Goal: Browse casually: Explore the website without a specific task or goal

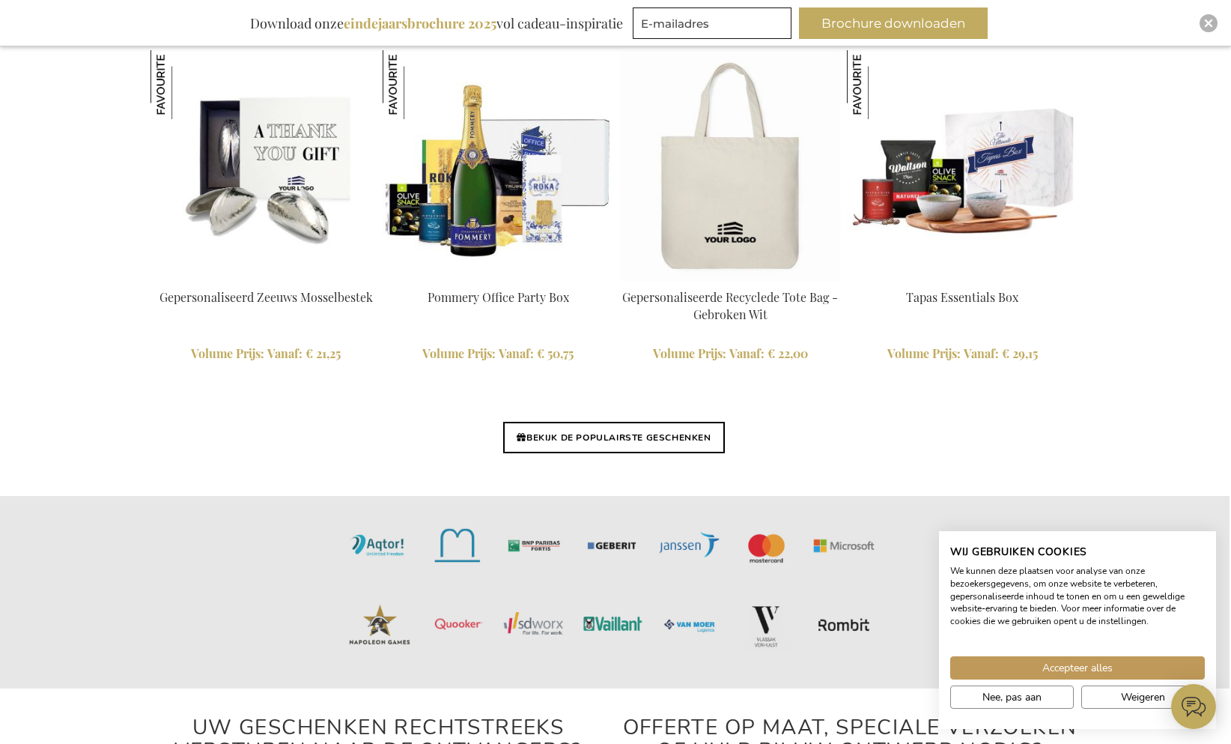
scroll to position [3522, 1]
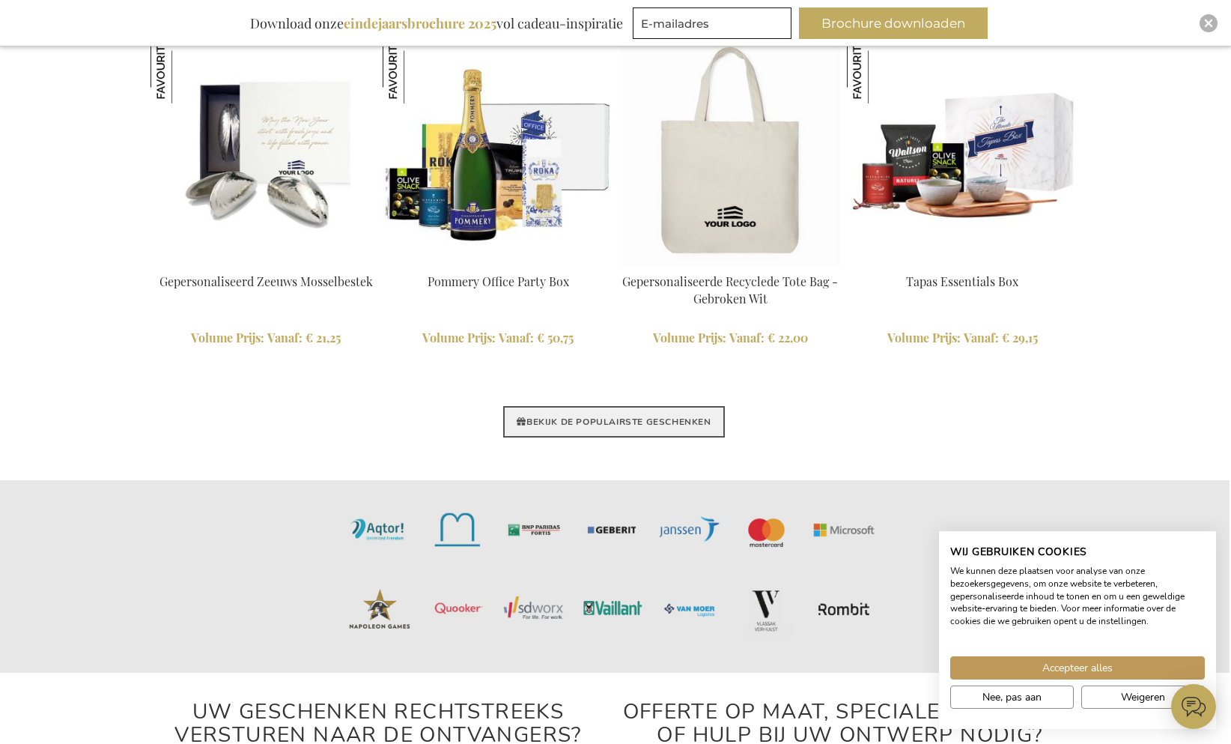
click at [577, 419] on link "BEKIJK DE POPULAIRSTE GESCHENKEN" at bounding box center [613, 421] width 221 height 31
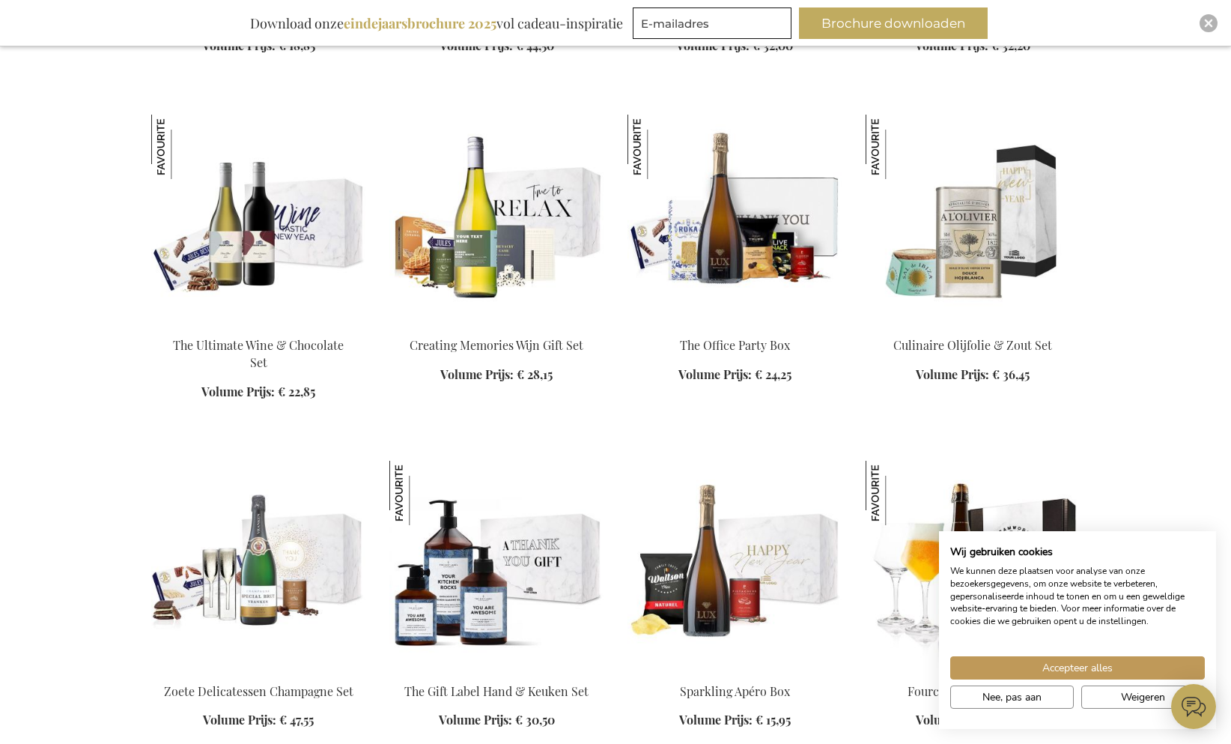
scroll to position [1238, 1]
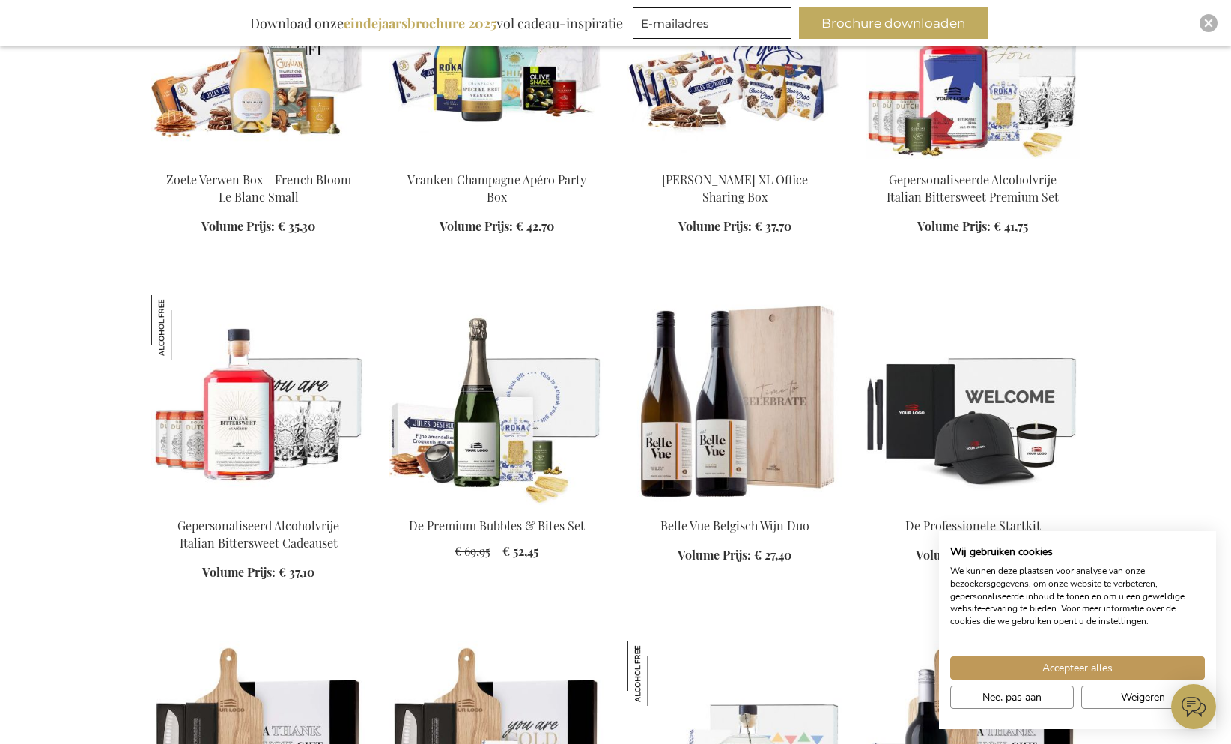
scroll to position [2762, 0]
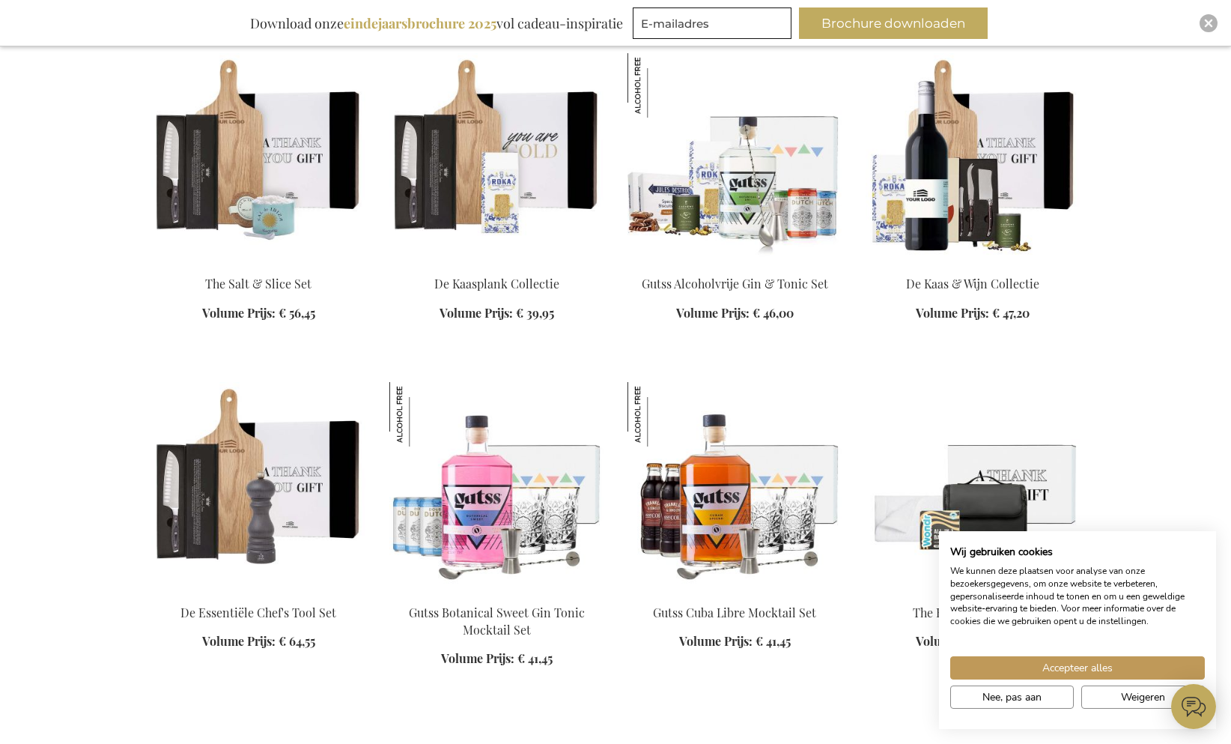
scroll to position [3368, 0]
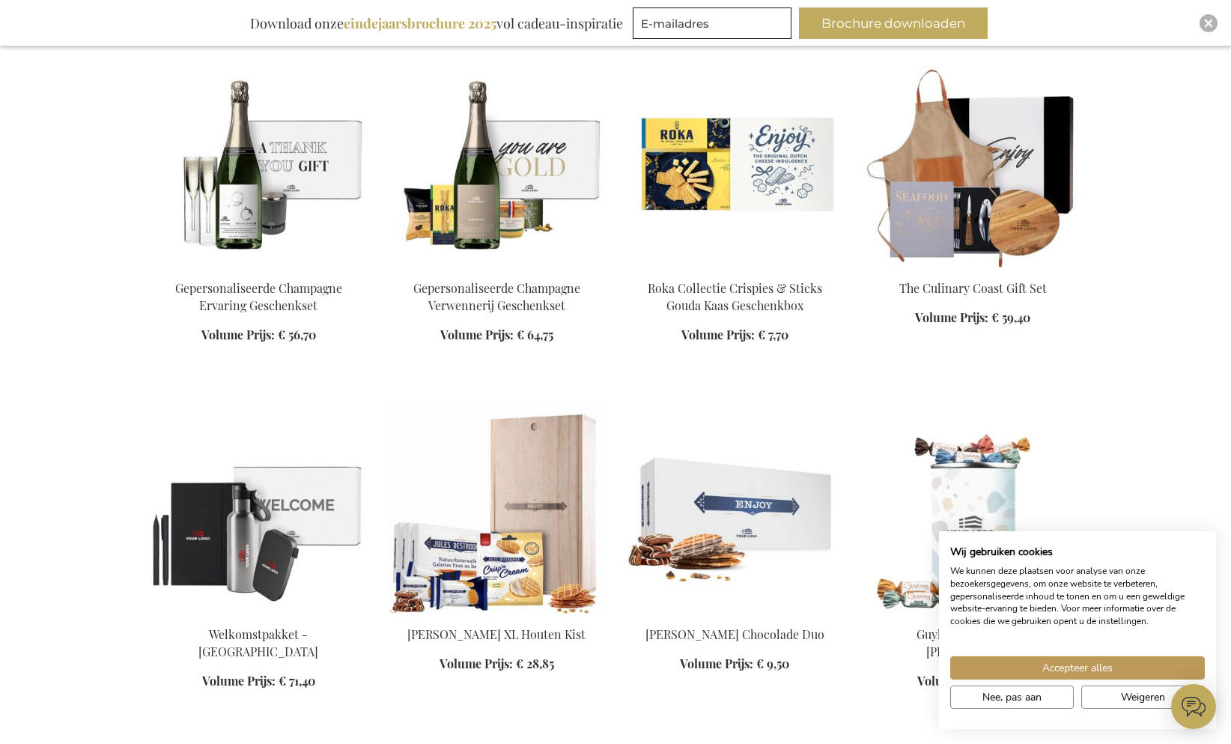
scroll to position [5080, 1]
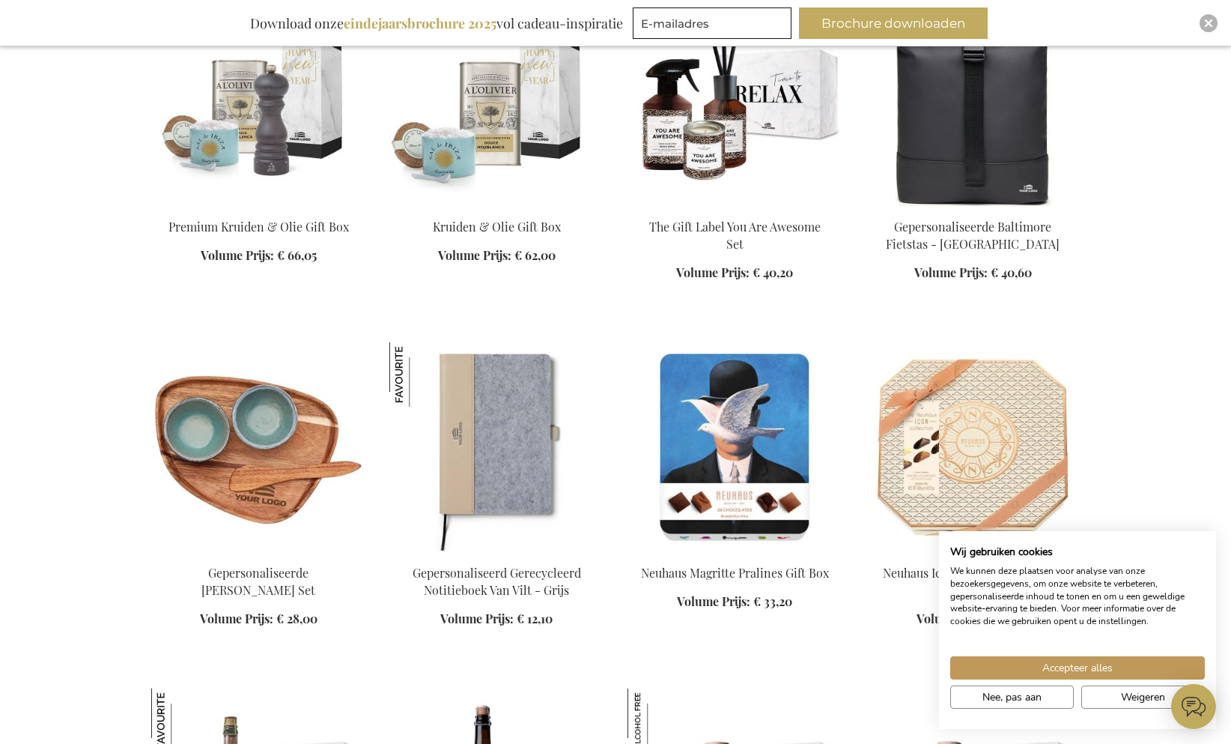
scroll to position [7891, 0]
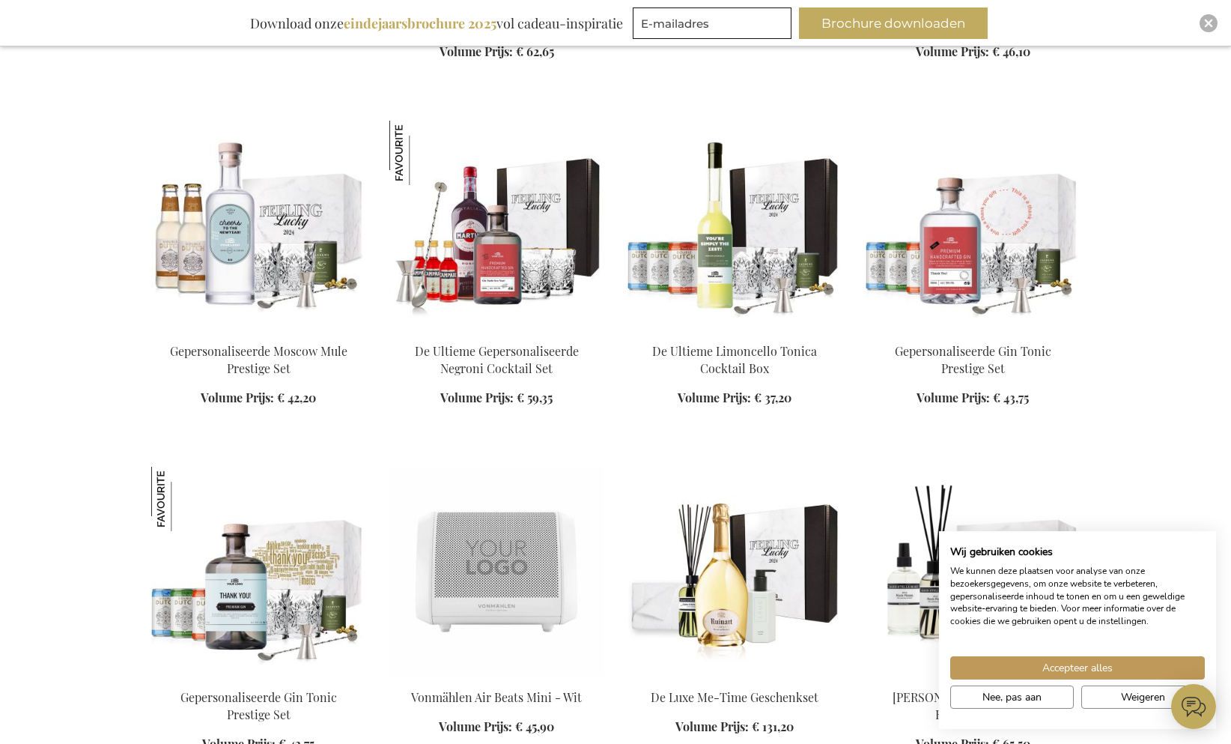
scroll to position [9189, 0]
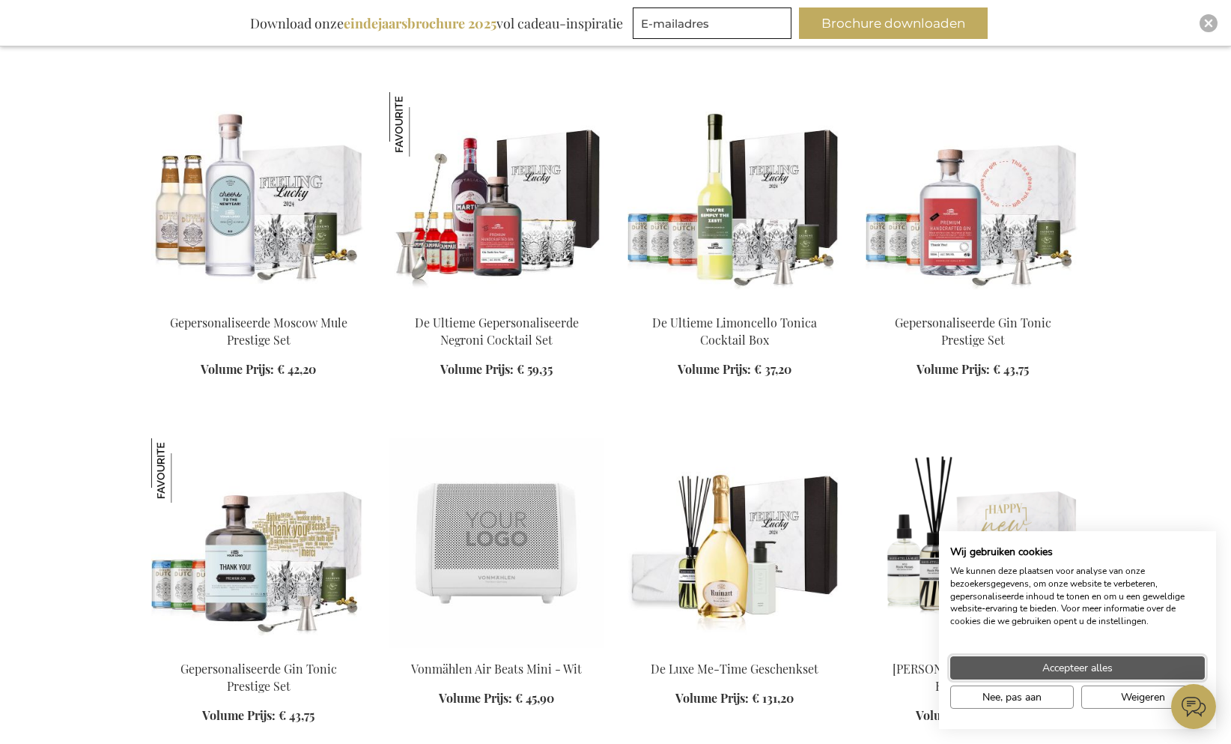
click at [1048, 661] on span "Accepteer alles" at bounding box center [1078, 668] width 70 height 16
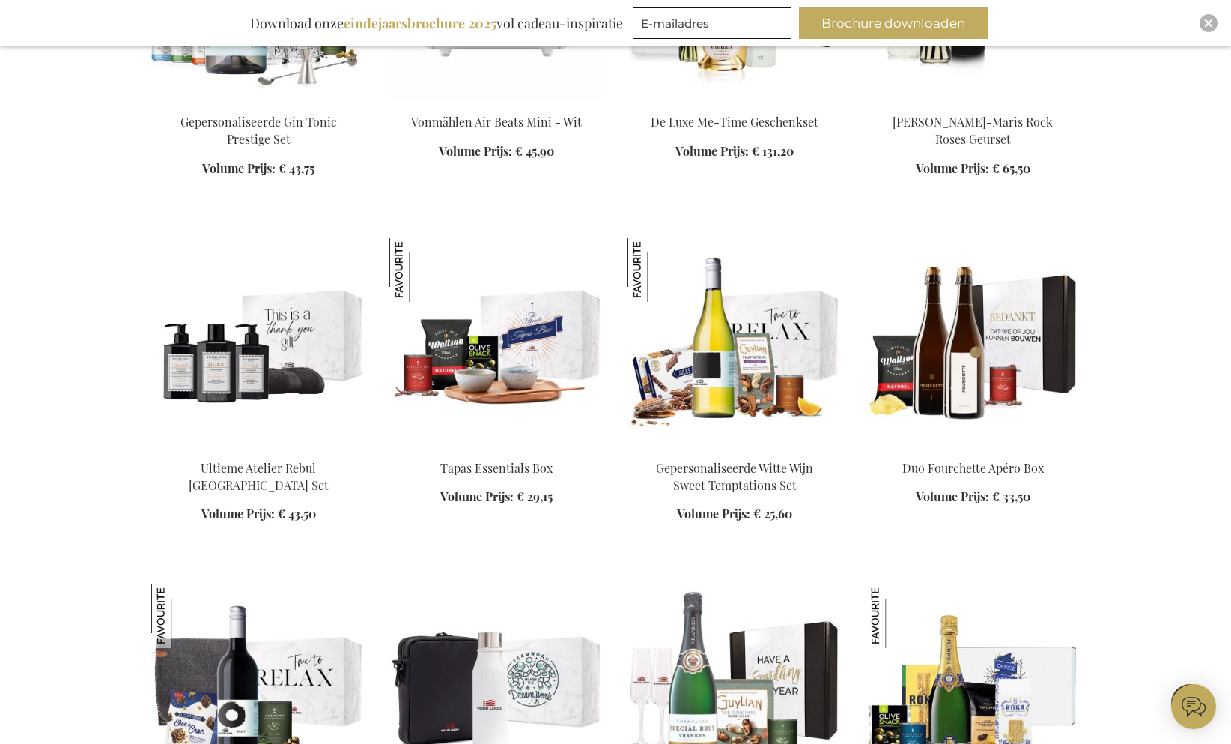
scroll to position [9747, 1]
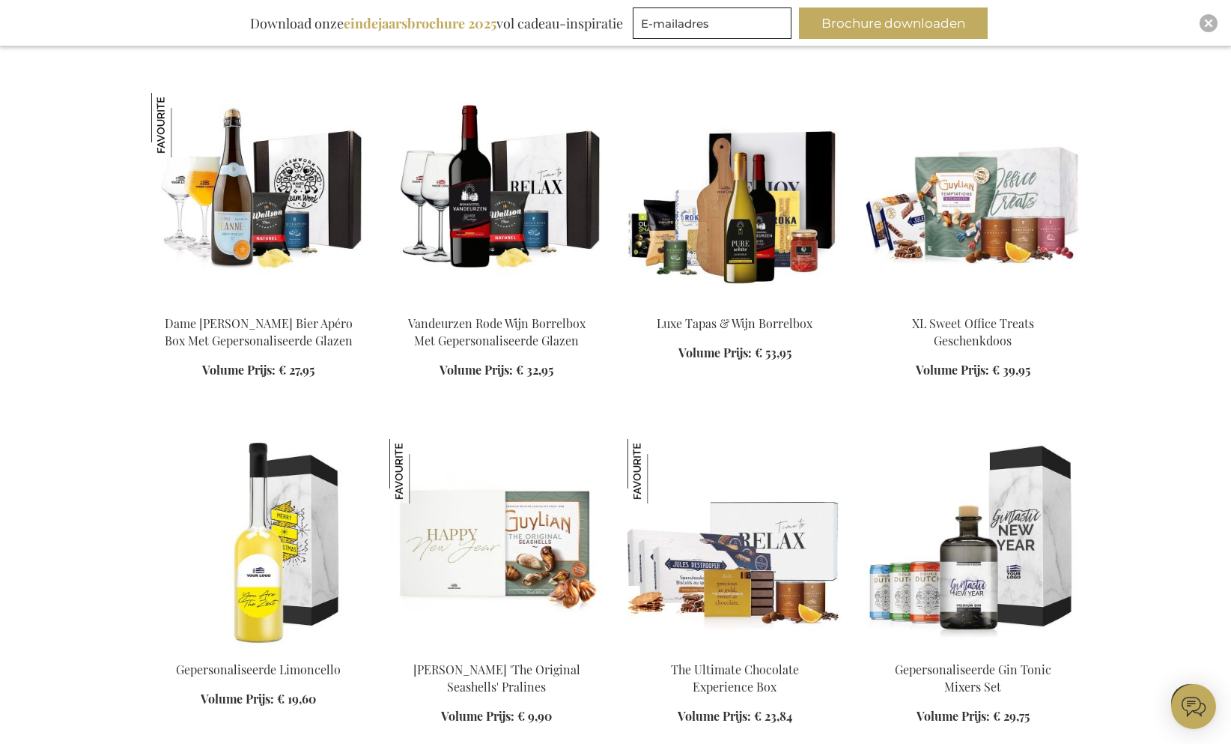
scroll to position [10908, 0]
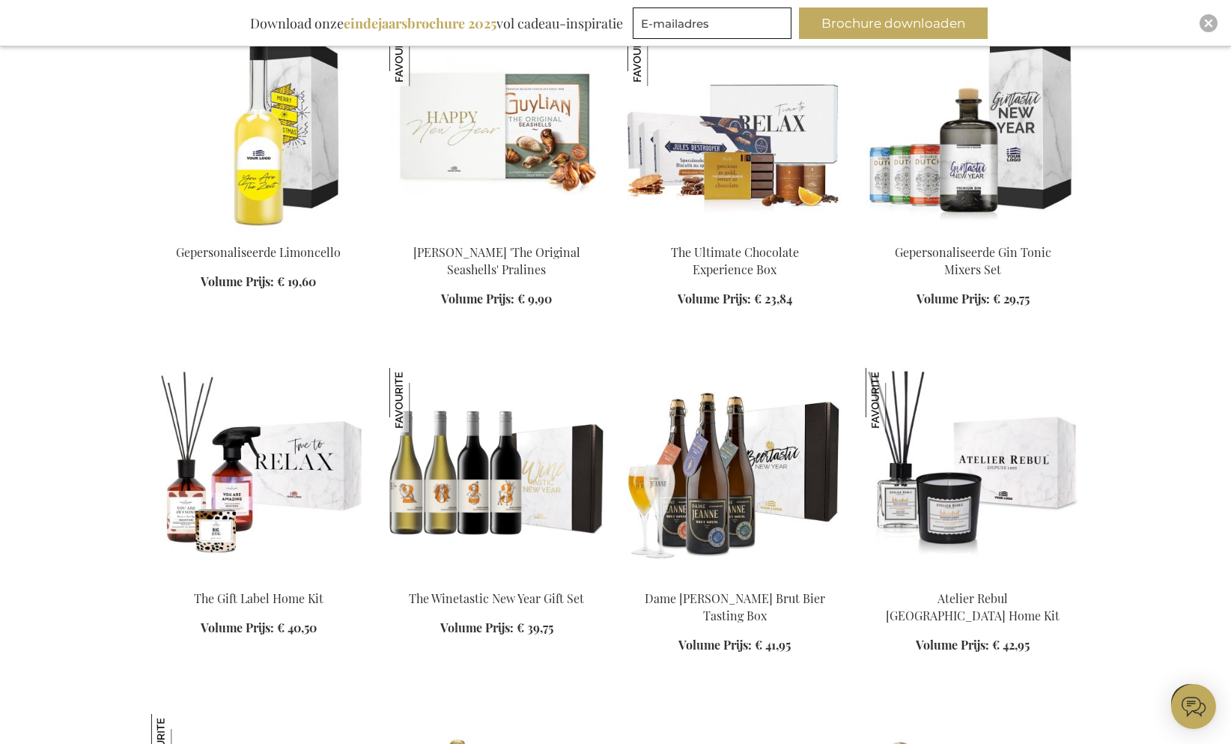
scroll to position [11321, 0]
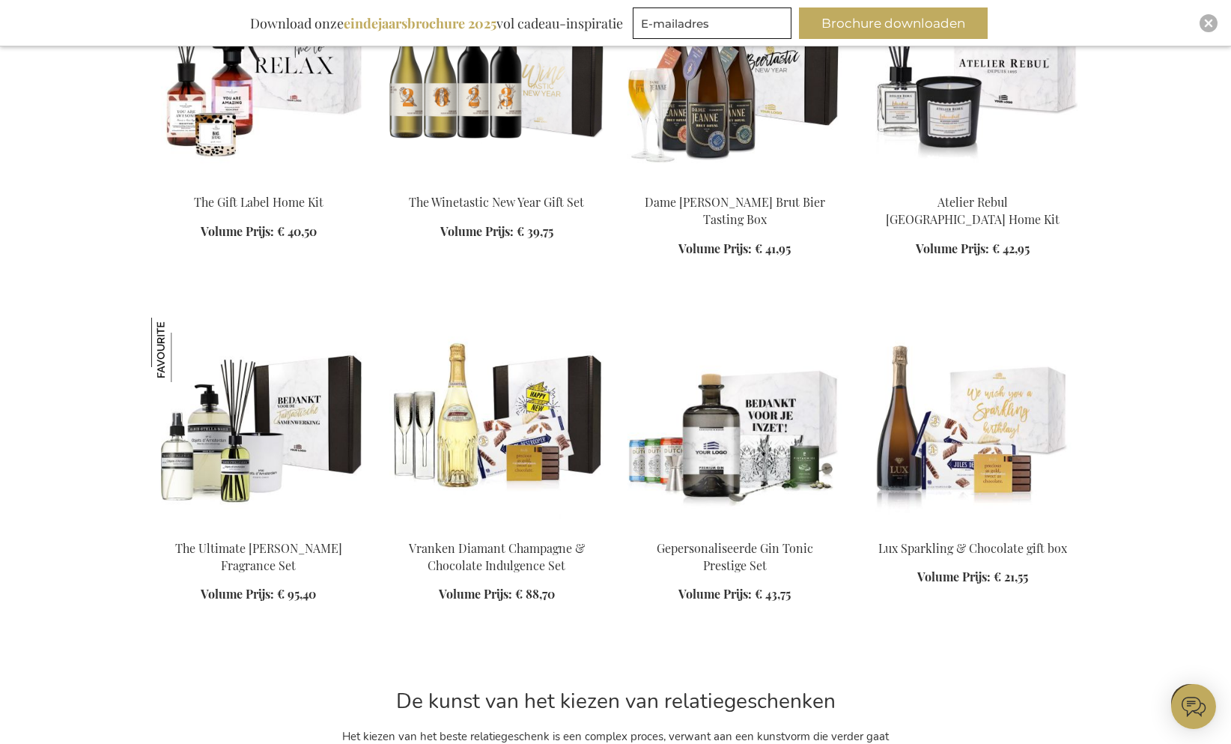
scroll to position [11710, 0]
